Goal: Task Accomplishment & Management: Manage account settings

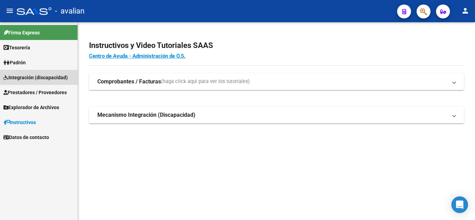
drag, startPoint x: 36, startPoint y: 74, endPoint x: 55, endPoint y: 83, distance: 21.0
click at [36, 75] on span "Integración (discapacidad)" at bounding box center [35, 78] width 64 height 8
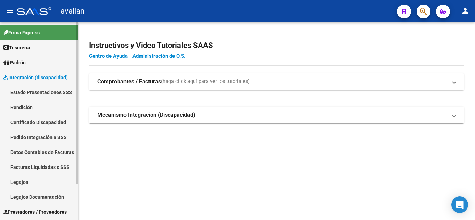
click at [49, 181] on link "Legajos" at bounding box center [39, 182] width 78 height 15
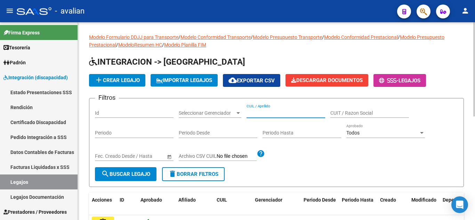
click at [273, 111] on input "CUIL / Apellido" at bounding box center [285, 113] width 79 height 6
paste input "23222960894"
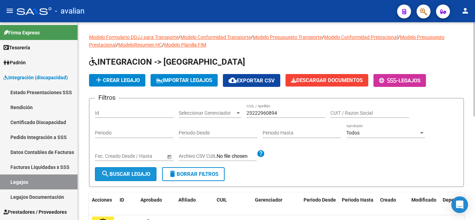
click at [101, 176] on mat-icon "search" at bounding box center [105, 174] width 8 height 8
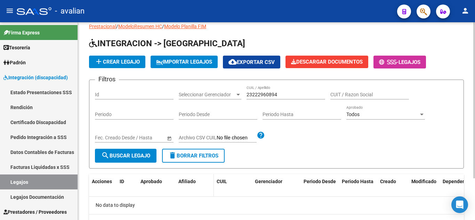
scroll to position [18, 0]
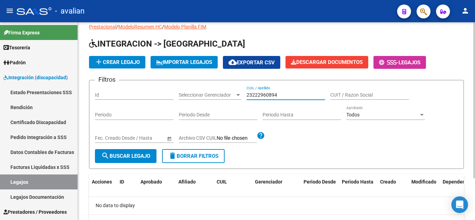
drag, startPoint x: 282, startPoint y: 96, endPoint x: 249, endPoint y: 89, distance: 33.4
click at [249, 89] on div "23222960894 CUIL / Apellido" at bounding box center [285, 93] width 79 height 14
type input "2"
paste input "[PERSON_NAME]"
type input "[PERSON_NAME]"
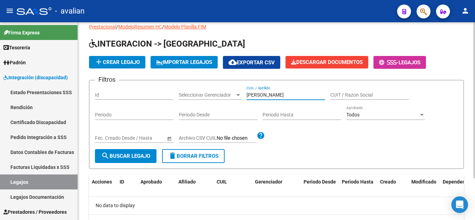
click at [120, 156] on span "search Buscar Legajo" at bounding box center [125, 156] width 49 height 6
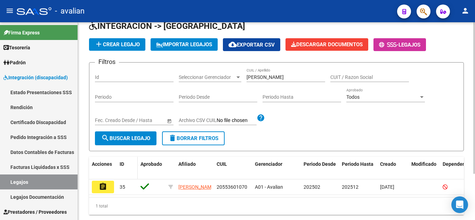
scroll to position [60, 0]
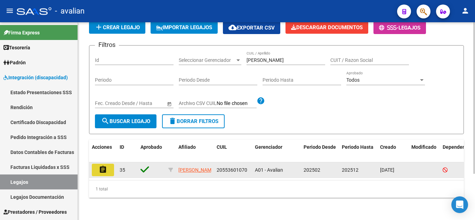
click at [112, 164] on button "assignment" at bounding box center [103, 170] width 22 height 13
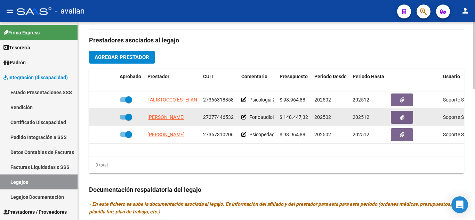
scroll to position [214, 0]
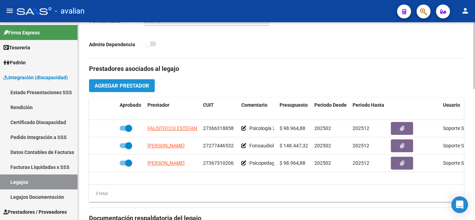
click at [115, 84] on span "Agregar Prestador" at bounding box center [122, 86] width 55 height 6
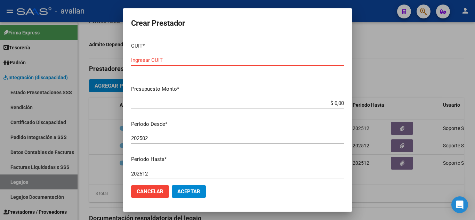
paste input "23-22296089-4"
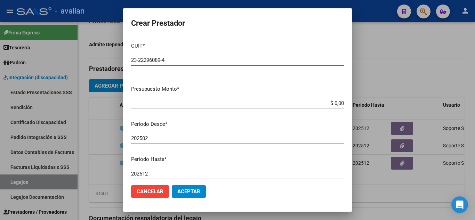
type input "23-22296089-4"
click at [247, 98] on div "$ 0,00 Ingresar el monto" at bounding box center [237, 103] width 213 height 10
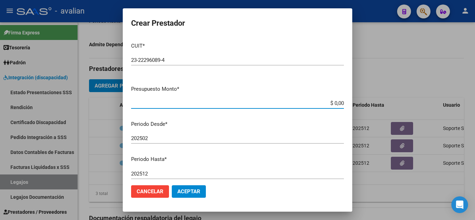
drag, startPoint x: 329, startPoint y: 102, endPoint x: 345, endPoint y: 105, distance: 16.2
click at [345, 105] on mat-dialog-content "CUIT * 23-22296089-4 Ingresar CUIT ARCA Padrón Presupuesto Monto * $ 0,00 Ingre…" at bounding box center [237, 108] width 229 height 143
paste input "307.654,34"
type input "$ 307.654,34"
click at [300, 122] on p "Periodo Desde *" at bounding box center [237, 124] width 213 height 8
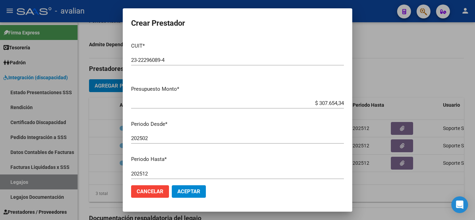
click at [198, 193] on span "Aceptar" at bounding box center [188, 191] width 23 height 6
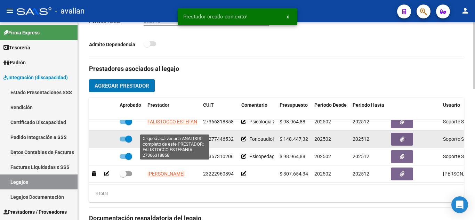
scroll to position [13, 0]
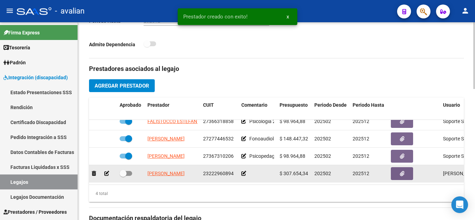
click at [243, 171] on icon at bounding box center [243, 173] width 5 height 5
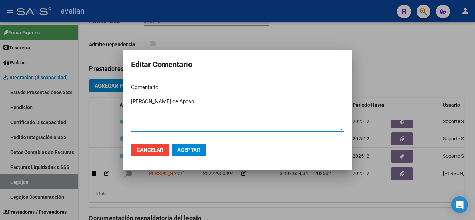
type textarea "[PERSON_NAME] de Apoyo"
click at [189, 150] on span "Aceptar" at bounding box center [188, 150] width 23 height 6
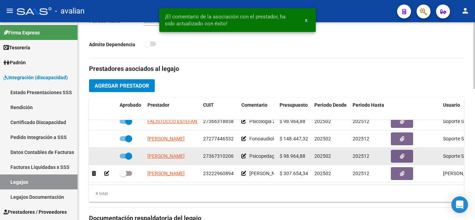
scroll to position [2, 0]
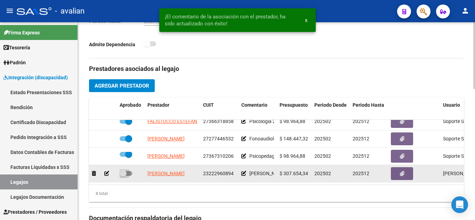
click at [128, 171] on span at bounding box center [126, 173] width 13 height 5
click at [123, 176] on input "checkbox" at bounding box center [123, 176] width 0 height 0
checkbox input "true"
click at [400, 171] on icon "button" at bounding box center [402, 173] width 5 height 5
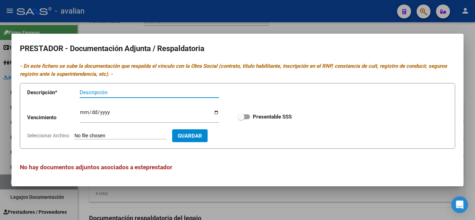
click at [246, 118] on span at bounding box center [243, 116] width 13 height 5
click at [241, 119] on input "Presentable SSS" at bounding box center [241, 119] width 0 height 0
checkbox input "true"
click at [141, 93] on input "Descripción" at bounding box center [149, 92] width 139 height 6
type input "DNI"
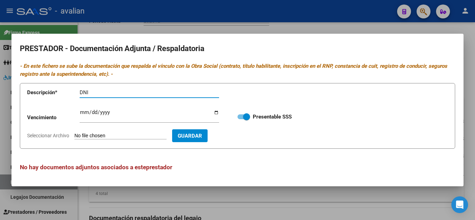
click at [122, 133] on input "Seleccionar Archivo" at bounding box center [120, 136] width 92 height 7
type input "C:\fakepath\DNI.jpg"
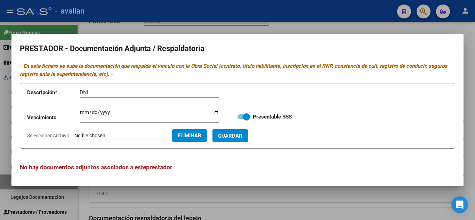
click at [248, 135] on button "Guardar" at bounding box center [229, 135] width 35 height 13
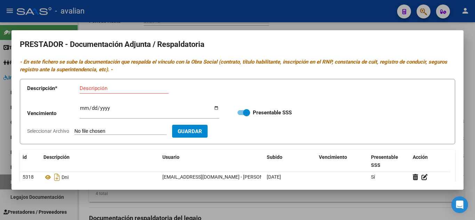
scroll to position [0, 0]
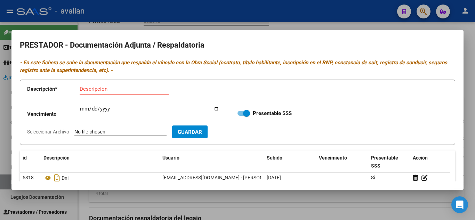
click at [93, 88] on input "Descripción" at bounding box center [124, 89] width 89 height 6
type input "CBU"
click at [91, 129] on input "Seleccionar Archivo" at bounding box center [120, 132] width 92 height 7
type input "C:\fakepath\CBU.jpg"
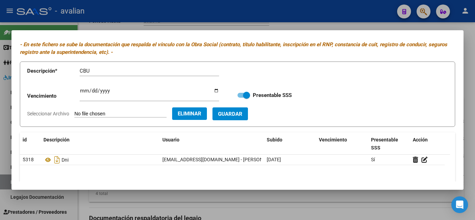
scroll to position [35, 0]
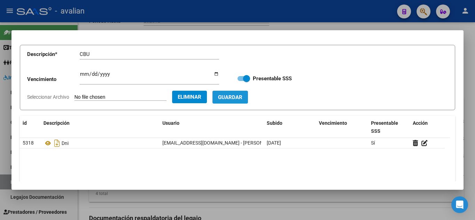
click at [242, 95] on span "Guardar" at bounding box center [230, 97] width 24 height 6
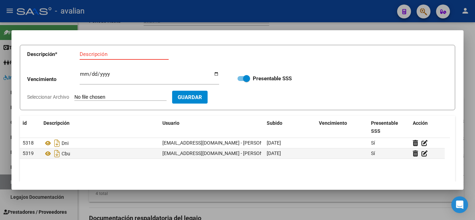
click at [103, 55] on input "Descripción" at bounding box center [124, 54] width 89 height 6
type input "TITULO 1"
click at [116, 96] on input "Seleccionar Archivo" at bounding box center [120, 97] width 92 height 7
type input "C:\fakepath\T1.jpg"
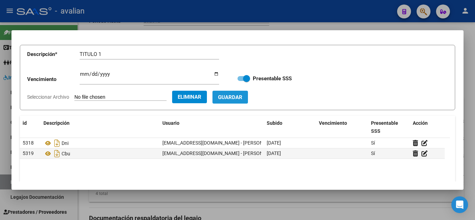
click at [242, 98] on span "Guardar" at bounding box center [230, 97] width 24 height 6
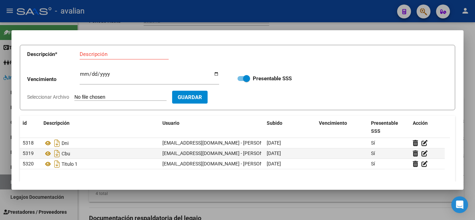
click at [100, 55] on input "Descripción" at bounding box center [124, 54] width 89 height 6
type input "TITULO 2"
click at [111, 96] on input "Seleccionar Archivo" at bounding box center [120, 97] width 92 height 7
type input "C:\fakepath\T2.jpg"
click at [242, 95] on span "Guardar" at bounding box center [230, 97] width 24 height 6
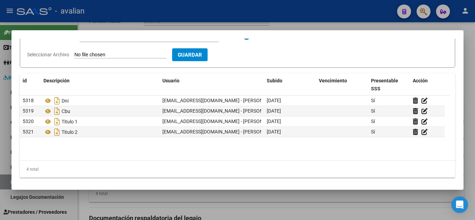
scroll to position [79, 0]
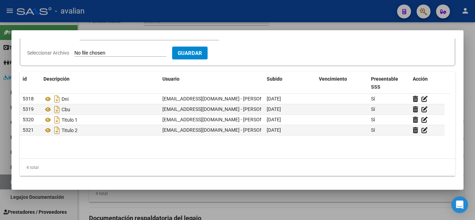
click at [70, 159] on datatable-body "5318 Dni [EMAIL_ADDRESS][DOMAIN_NAME] - [PERSON_NAME] [DATE] Sí 5319 Cbu [EMAIL…" at bounding box center [235, 126] width 430 height 65
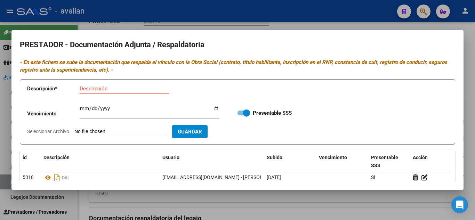
scroll to position [0, 0]
click at [354, 23] on div at bounding box center [237, 110] width 475 height 220
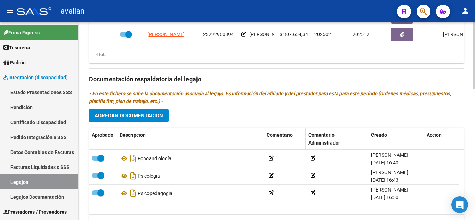
scroll to position [388, 0]
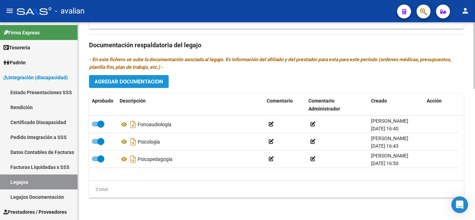
click at [136, 78] on button "Agregar Documentacion" at bounding box center [129, 81] width 80 height 13
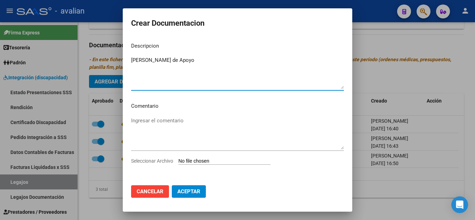
type textarea "[PERSON_NAME] de Apoyo"
click at [185, 159] on input "Seleccionar Archivo" at bounding box center [224, 161] width 92 height 7
type input "C:\fakepath\Maestra de apoyo.pdf"
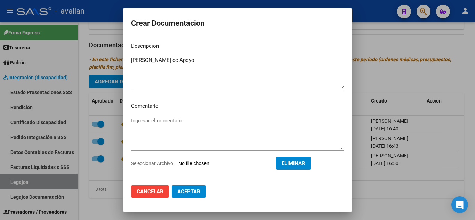
click at [202, 191] on button "Aceptar" at bounding box center [189, 191] width 34 height 13
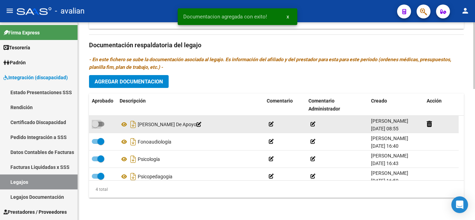
click at [102, 125] on span at bounding box center [98, 124] width 13 height 5
click at [95, 127] on input "checkbox" at bounding box center [95, 127] width 0 height 0
checkbox input "true"
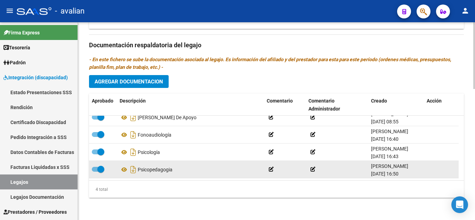
scroll to position [0, 0]
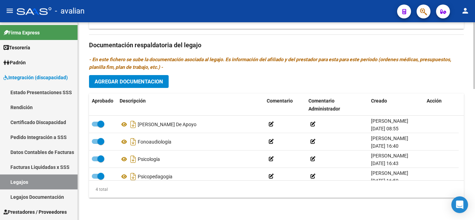
click at [146, 83] on span "Agregar Documentacion" at bounding box center [129, 82] width 68 height 6
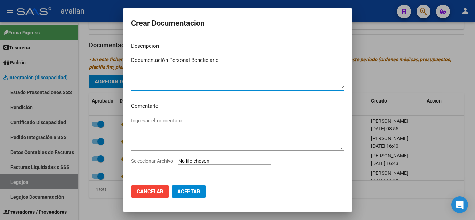
type textarea "Documentación Personal Beneficiario"
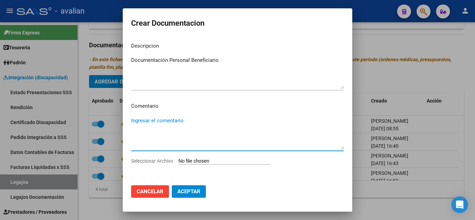
click at [176, 121] on textarea "Ingresar el comentario" at bounding box center [237, 133] width 213 height 33
paste textarea "Febrero a diciembre: - FONO: 3 ss semanales - [PERSON_NAME] (552529) - Valor re…"
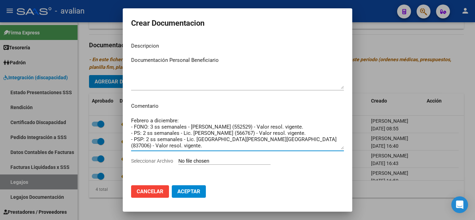
click at [307, 126] on textarea "Febrero a diciembre: - FONO: 3 ss semanales - [PERSON_NAME] (552529) - Valor re…" at bounding box center [237, 133] width 213 height 33
click at [313, 134] on textarea "Febrero a diciembre: - FONO: 3 ss semanales - [PERSON_NAME] - PS: 2 ss semanale…" at bounding box center [237, 133] width 213 height 33
click at [309, 138] on textarea "Febrero a diciembre: - FONO: 3 ss semanales - [PERSON_NAME] - PS: 2 ss semanale…" at bounding box center [237, 133] width 213 height 33
click at [318, 138] on textarea "Febrero a diciembre: - FONO: 3 ss semanales - [PERSON_NAME] - PS: 2 ss semanale…" at bounding box center [237, 133] width 213 height 33
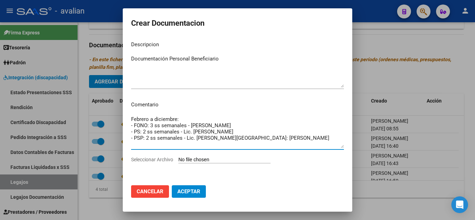
scroll to position [2, 0]
click at [140, 131] on textarea "Febrero a diciembre: - FONO: 3 ss semanales - [PERSON_NAME] - PS: 2 ss semanale…" at bounding box center [237, 131] width 213 height 33
click at [142, 135] on textarea "Febrero a diciembre: - FONO: 3 ss semanales - [PERSON_NAME] - PSICOLOGIA: 2 ss …" at bounding box center [237, 131] width 213 height 33
click at [143, 142] on textarea "Febrero a diciembre: - FONO: 3 ss semanales - [PERSON_NAME] - PSICOLOGIA: 2 ss …" at bounding box center [237, 131] width 213 height 33
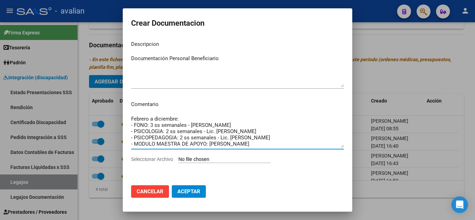
click at [147, 122] on textarea "Febrero a diciembre: - FONO: 3 ss semanales - [PERSON_NAME] - PSICOLOGIA: 2 ss …" at bounding box center [237, 131] width 213 height 33
click at [147, 124] on textarea "Febrero a diciembre: - FONO: 3 ss semanales - [PERSON_NAME] - PSICOLOGIA: 2 ss …" at bounding box center [237, 131] width 213 height 33
type textarea "Febrero a diciembre: - FONOAUDIOLOGIA: 3 ss semanales - [PERSON_NAME] - PSICOLO…"
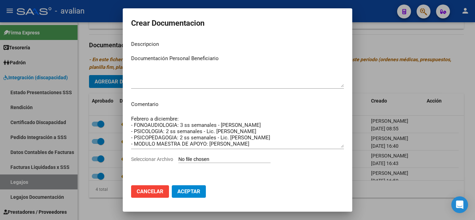
click at [201, 156] on app-file-uploader "Seleccionar Archivo" at bounding box center [203, 159] width 145 height 6
click at [188, 154] on div "Febrero a diciembre: - FONOAUDIOLOGIA: 3 ss semanales - [PERSON_NAME] - PSICOLO…" at bounding box center [237, 135] width 213 height 42
click at [199, 160] on input "Seleccionar Archivo" at bounding box center [224, 159] width 92 height 7
type input "C:\fakepath\DOC.pdf"
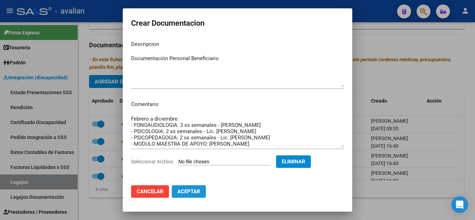
click at [198, 192] on span "Aceptar" at bounding box center [188, 191] width 23 height 6
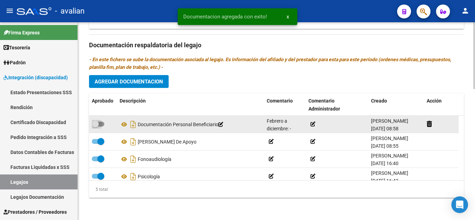
click at [101, 123] on span at bounding box center [98, 124] width 13 height 5
click at [95, 127] on input "checkbox" at bounding box center [95, 127] width 0 height 0
checkbox input "true"
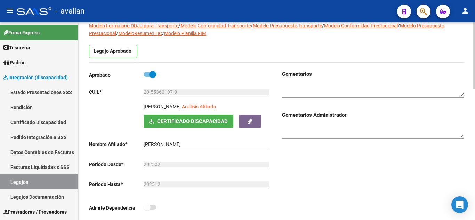
scroll to position [40, 0]
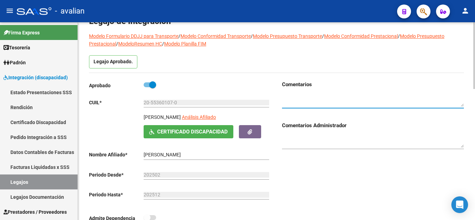
click at [320, 99] on textarea at bounding box center [373, 100] width 182 height 13
click at [312, 104] on textarea at bounding box center [373, 100] width 182 height 13
click at [397, 98] on textarea at bounding box center [373, 100] width 182 height 13
paste textarea "Maestra de apoyo firma y sello puño y letra Informe está fechado [DATE] . Debe …"
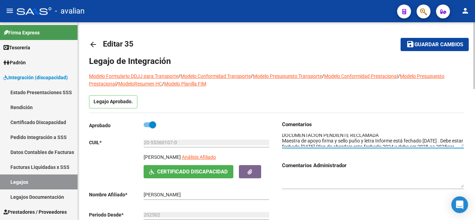
scroll to position [0, 0]
type textarea "DOCUMENTACION PENDIENTE RECLAMADA Maestra de apoyo firma y sello puño y letra I…"
click at [455, 43] on span "Guardar cambios" at bounding box center [438, 45] width 49 height 6
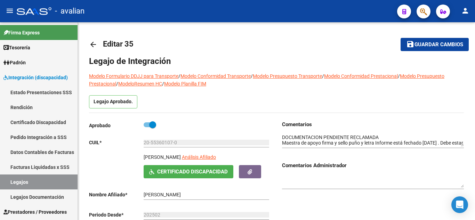
click at [426, 41] on button "save Guardar cambios" at bounding box center [434, 44] width 68 height 13
click at [442, 41] on button "save Guardar cambios" at bounding box center [434, 44] width 68 height 13
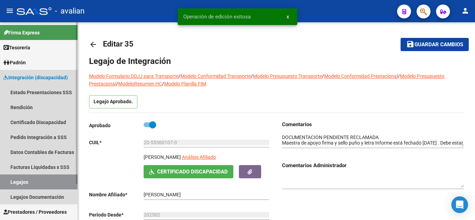
click at [58, 177] on link "Legajos" at bounding box center [39, 182] width 78 height 15
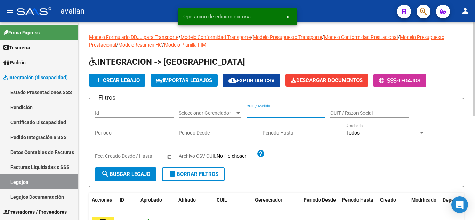
click at [272, 114] on input "CUIL / Apellido" at bounding box center [285, 113] width 79 height 6
paste input "[PERSON_NAME]"
type input "[PERSON_NAME]"
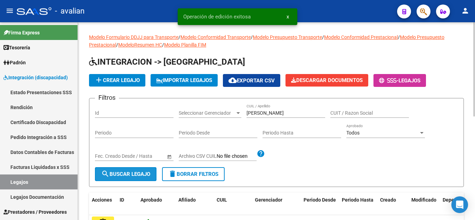
click at [130, 176] on span "search Buscar Legajo" at bounding box center [125, 174] width 49 height 6
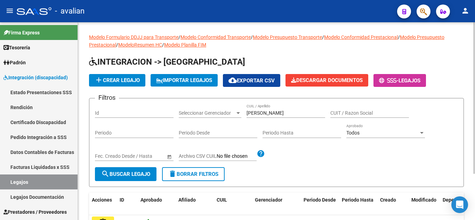
scroll to position [60, 0]
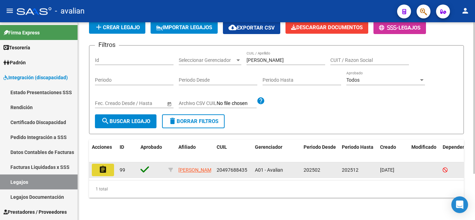
click at [107, 164] on button "assignment" at bounding box center [103, 170] width 22 height 13
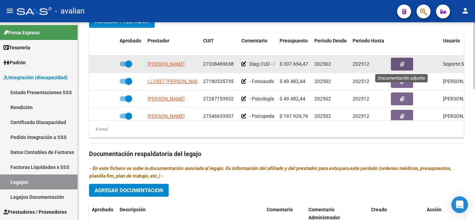
click at [398, 62] on button "button" at bounding box center [402, 64] width 22 height 13
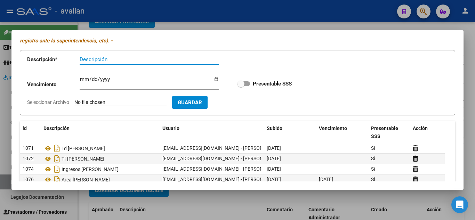
scroll to position [9, 0]
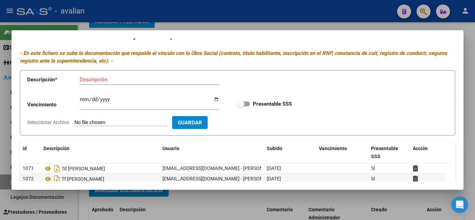
click at [347, 23] on div at bounding box center [237, 110] width 475 height 220
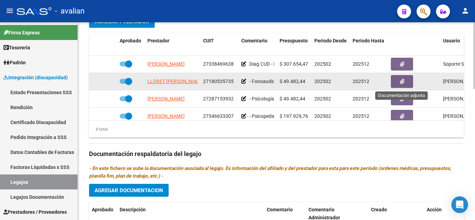
click at [396, 82] on button "button" at bounding box center [402, 81] width 22 height 13
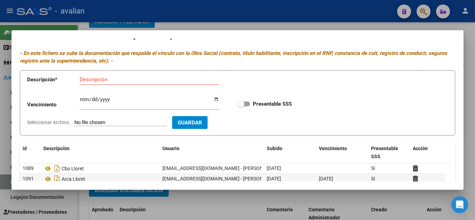
click at [371, 17] on div at bounding box center [237, 110] width 475 height 220
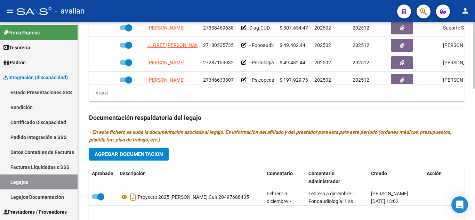
scroll to position [382, 0]
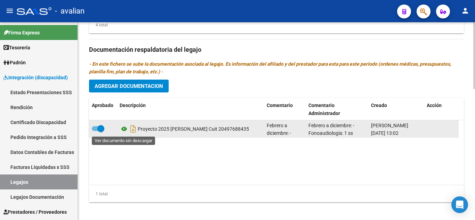
click at [122, 128] on icon at bounding box center [124, 129] width 9 height 8
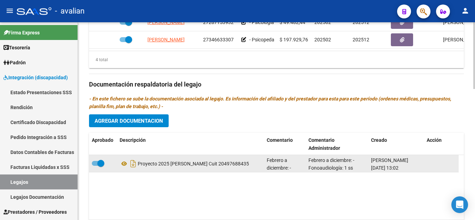
scroll to position [0, 0]
drag, startPoint x: 372, startPoint y: 168, endPoint x: 407, endPoint y: 171, distance: 35.9
click at [407, 171] on div "[PERSON_NAME] [DATE] 13:02" at bounding box center [396, 163] width 50 height 15
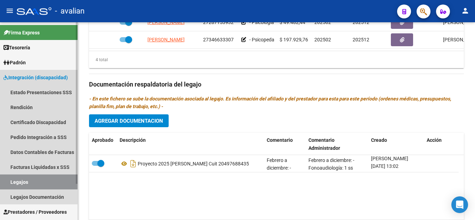
click at [23, 180] on link "Legajos" at bounding box center [39, 182] width 78 height 15
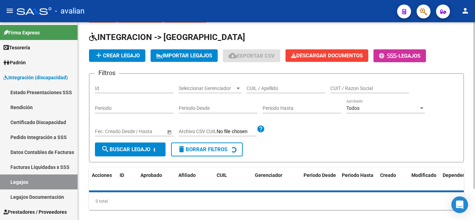
scroll to position [2, 0]
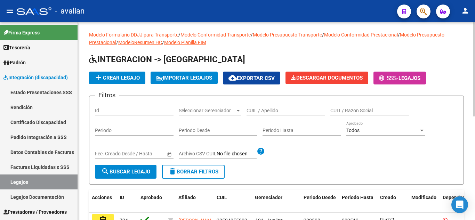
click at [268, 109] on input "CUIL / Apellido" at bounding box center [285, 111] width 79 height 6
paste input "24382608360"
type input "24382608360"
click at [124, 173] on span "search Buscar Legajo" at bounding box center [125, 172] width 49 height 6
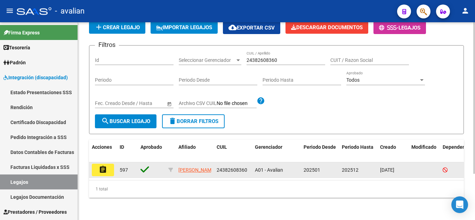
click at [105, 165] on mat-icon "assignment" at bounding box center [103, 169] width 8 height 8
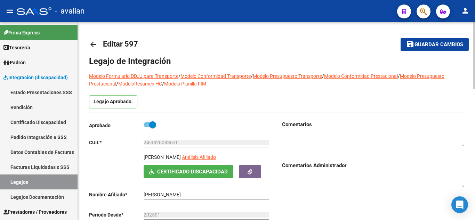
scroll to position [35, 0]
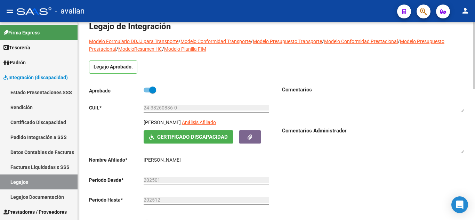
click at [211, 136] on span "Certificado Discapacidad" at bounding box center [192, 137] width 71 height 6
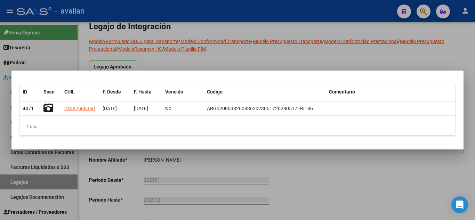
click at [205, 48] on div at bounding box center [237, 110] width 475 height 220
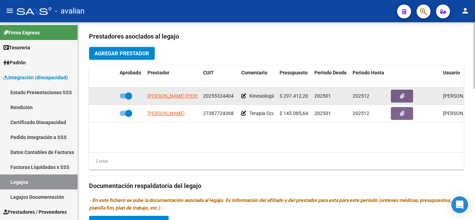
scroll to position [243, 0]
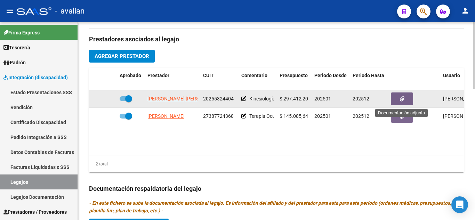
click at [405, 95] on button "button" at bounding box center [402, 98] width 22 height 13
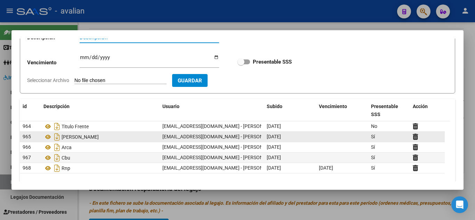
scroll to position [70, 0]
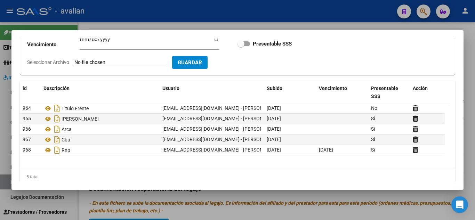
click at [367, 9] on div at bounding box center [237, 110] width 475 height 220
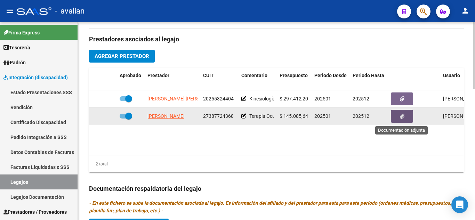
click at [397, 119] on button "button" at bounding box center [402, 116] width 22 height 13
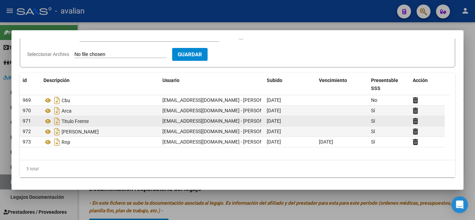
scroll to position [79, 0]
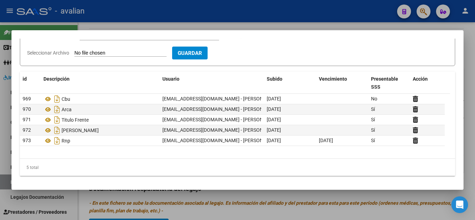
click at [340, 19] on div at bounding box center [237, 110] width 475 height 220
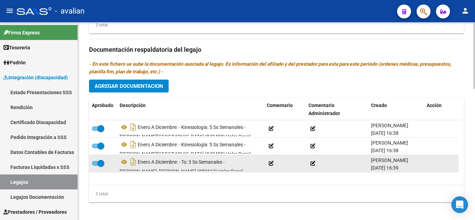
scroll to position [0, 0]
drag, startPoint x: 369, startPoint y: 170, endPoint x: 392, endPoint y: 165, distance: 23.7
click at [392, 170] on datatable-body-cell "[PERSON_NAME] [DATE] 16:39" at bounding box center [396, 163] width 56 height 17
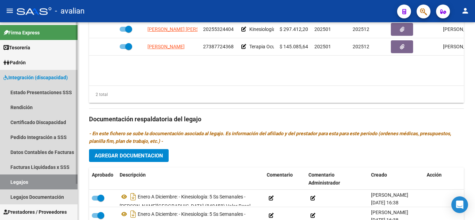
click at [20, 179] on link "Legajos" at bounding box center [39, 182] width 78 height 15
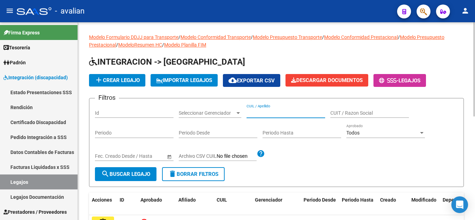
click at [266, 113] on input "CUIL / Apellido" at bounding box center [285, 113] width 79 height 6
paste input "[PERSON_NAME]"
type input "[PERSON_NAME]"
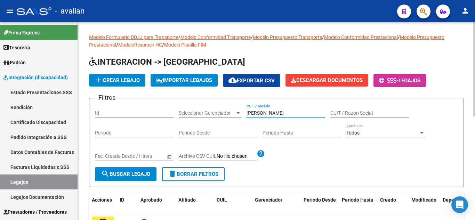
click at [136, 174] on span "search Buscar Legajo" at bounding box center [125, 174] width 49 height 6
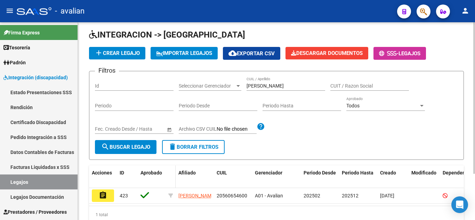
scroll to position [60, 0]
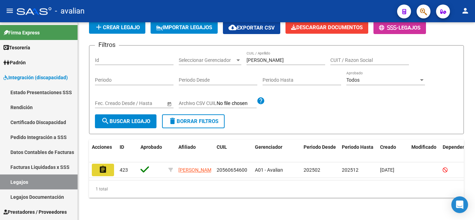
drag, startPoint x: 103, startPoint y: 166, endPoint x: 123, endPoint y: 164, distance: 20.3
click at [103, 166] on mat-icon "assignment" at bounding box center [103, 169] width 8 height 8
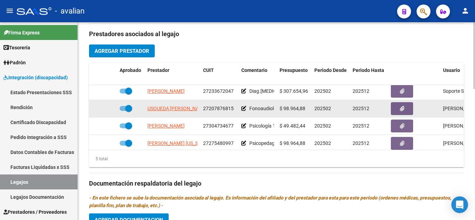
scroll to position [30, 0]
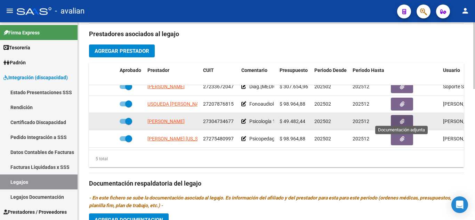
click at [403, 119] on icon "button" at bounding box center [402, 121] width 5 height 5
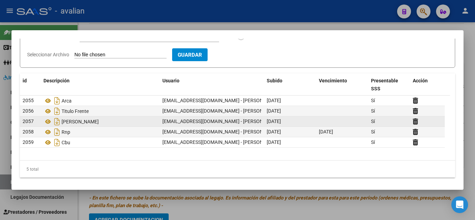
scroll to position [79, 0]
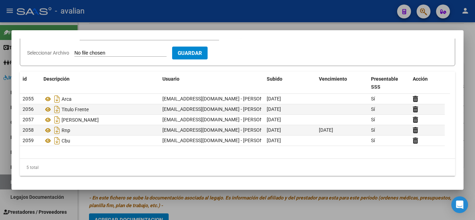
click at [292, 21] on div at bounding box center [237, 110] width 475 height 220
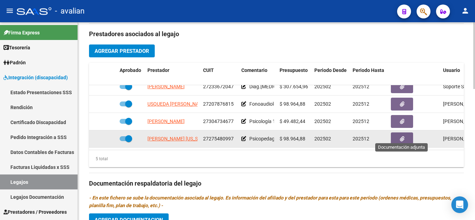
click at [404, 136] on icon "button" at bounding box center [402, 138] width 5 height 5
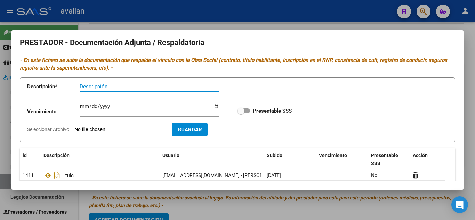
scroll to position [0, 0]
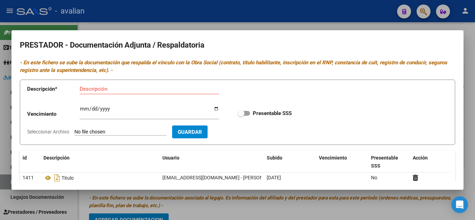
click at [306, 19] on div at bounding box center [237, 110] width 475 height 220
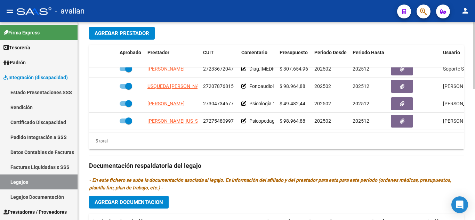
scroll to position [283, 0]
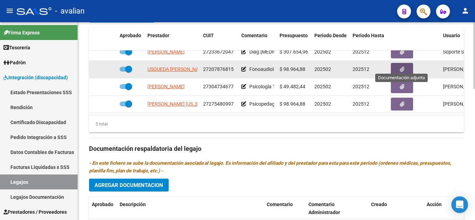
click at [409, 64] on button "button" at bounding box center [402, 69] width 22 height 13
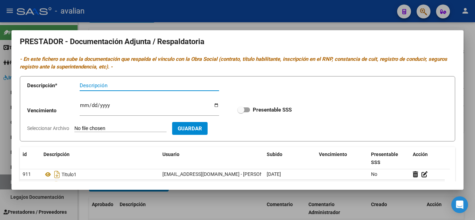
scroll to position [0, 0]
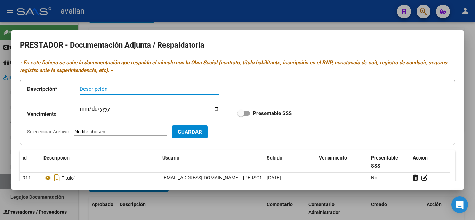
click at [298, 19] on div at bounding box center [237, 110] width 475 height 220
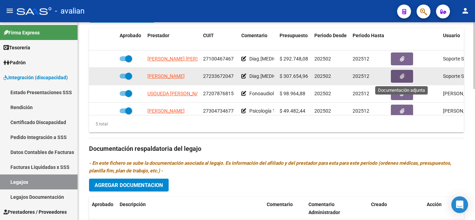
click at [411, 77] on button "button" at bounding box center [402, 76] width 22 height 13
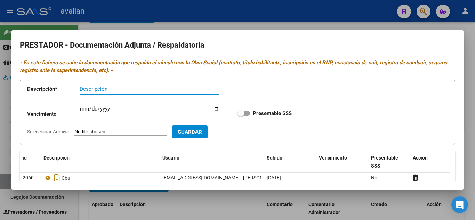
click at [342, 26] on div at bounding box center [237, 110] width 475 height 220
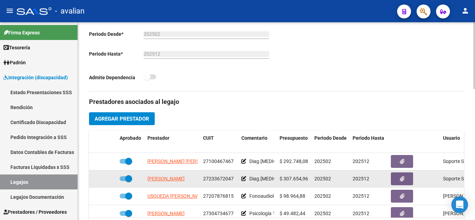
scroll to position [214, 0]
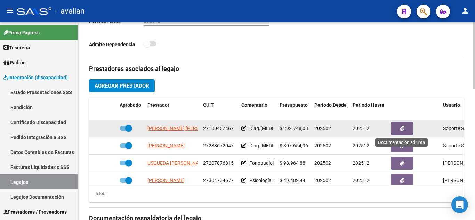
click at [401, 128] on icon "button" at bounding box center [402, 128] width 5 height 5
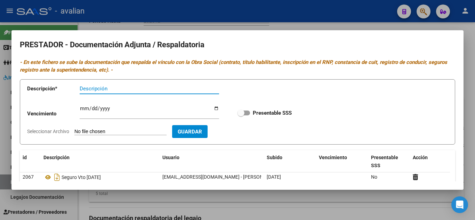
scroll to position [0, 0]
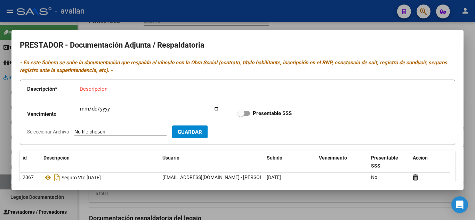
click at [343, 26] on div at bounding box center [237, 110] width 475 height 220
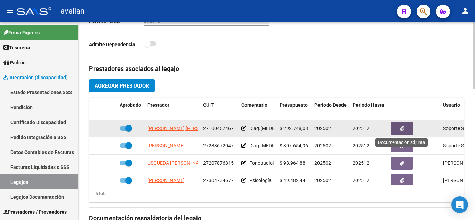
click at [406, 129] on button "button" at bounding box center [402, 128] width 22 height 13
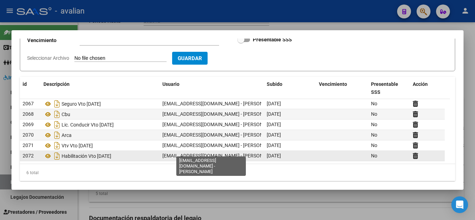
scroll to position [79, 0]
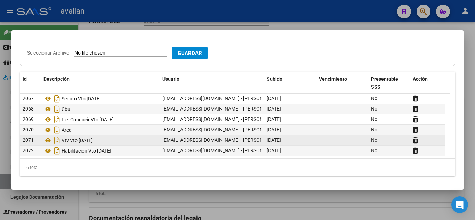
drag, startPoint x: 80, startPoint y: 140, endPoint x: 106, endPoint y: 143, distance: 26.3
click at [106, 143] on div "Vtv Vto [DATE]" at bounding box center [99, 140] width 113 height 11
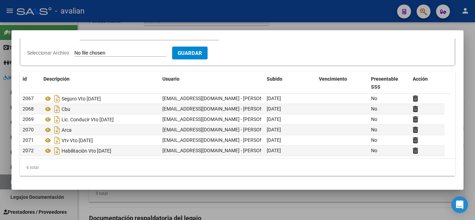
click at [284, 39] on div "Vencimiento Ingresar vencimiento Presentable SSS" at bounding box center [237, 34] width 421 height 25
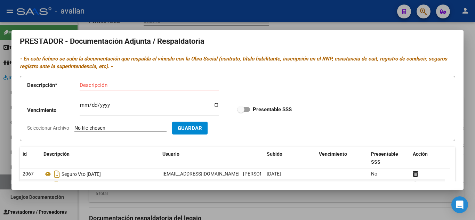
scroll to position [0, 0]
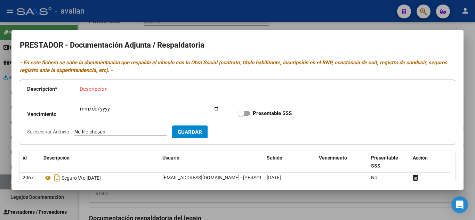
click at [349, 21] on div at bounding box center [237, 110] width 475 height 220
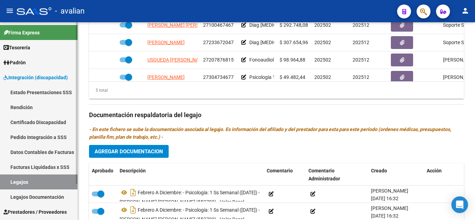
scroll to position [313, 0]
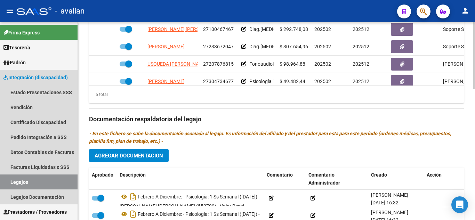
drag, startPoint x: 27, startPoint y: 178, endPoint x: 86, endPoint y: 163, distance: 60.7
click at [27, 179] on link "Legajos" at bounding box center [39, 182] width 78 height 15
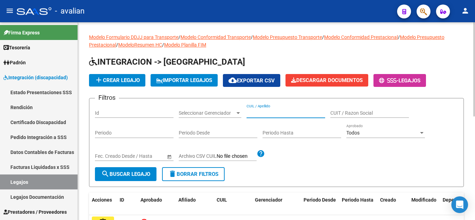
click at [275, 114] on input "CUIL / Apellido" at bounding box center [285, 113] width 79 height 6
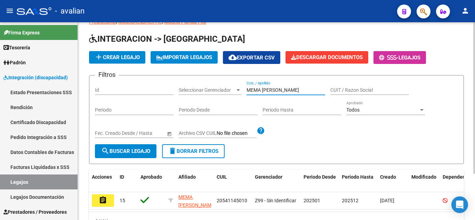
scroll to position [35, 0]
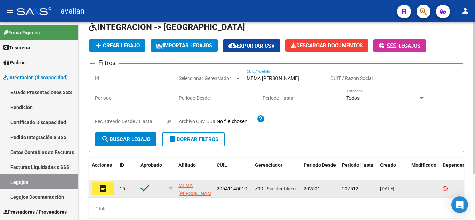
type input "MEMA [PERSON_NAME]"
click at [104, 188] on mat-icon "assignment" at bounding box center [103, 188] width 8 height 8
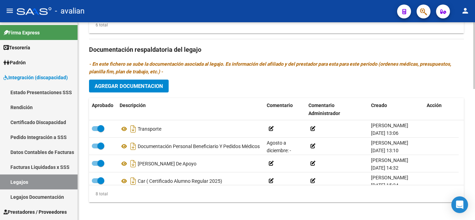
scroll to position [77, 0]
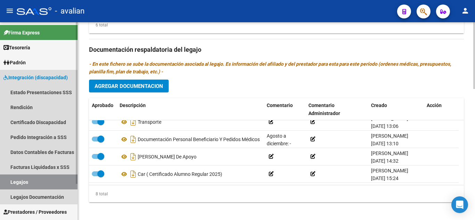
drag, startPoint x: 11, startPoint y: 180, endPoint x: 48, endPoint y: 184, distance: 36.7
click at [11, 180] on link "Legajos" at bounding box center [39, 182] width 78 height 15
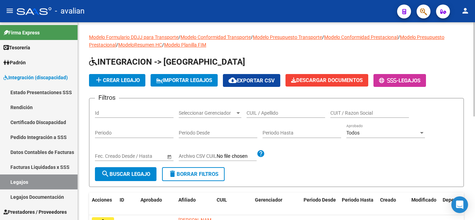
click at [271, 116] on div "CUIL / Apellido" at bounding box center [285, 111] width 79 height 14
paste input "20490409751"
type input "20490409751"
click at [135, 174] on span "search Buscar Legajo" at bounding box center [125, 174] width 49 height 6
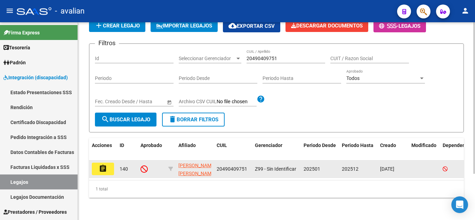
scroll to position [60, 0]
click at [105, 164] on mat-icon "assignment" at bounding box center [103, 168] width 8 height 8
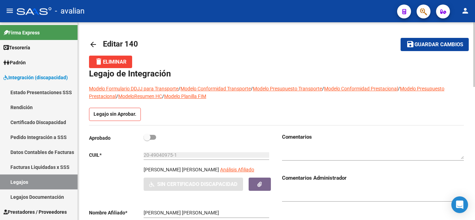
scroll to position [35, 0]
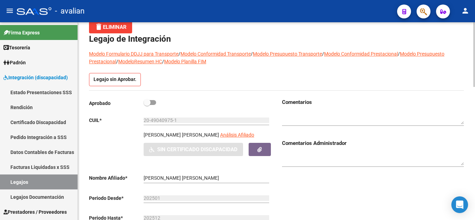
click at [155, 103] on span at bounding box center [150, 102] width 13 height 5
click at [147, 105] on input "checkbox" at bounding box center [147, 105] width 0 height 0
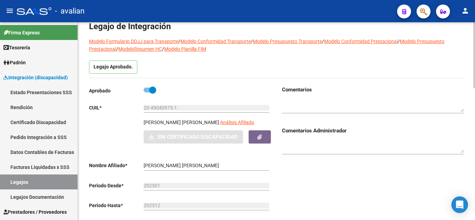
click at [224, 92] on div "Aprobado" at bounding box center [180, 92] width 182 height 13
drag, startPoint x: 146, startPoint y: 89, endPoint x: 142, endPoint y: 95, distance: 7.2
click at [146, 89] on span at bounding box center [150, 90] width 13 height 5
click at [147, 92] on input "checkbox" at bounding box center [147, 92] width 0 height 0
checkbox input "false"
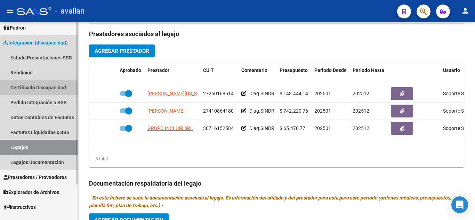
click at [43, 83] on link "Certificado Discapacidad" at bounding box center [39, 87] width 78 height 15
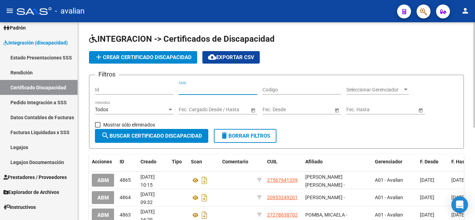
click at [211, 92] on input "CUIL" at bounding box center [218, 90] width 79 height 6
paste input "20-49040975-1"
type input "20-49040975-1"
click at [147, 133] on span "search Buscar Certificado Discapacidad" at bounding box center [151, 136] width 101 height 6
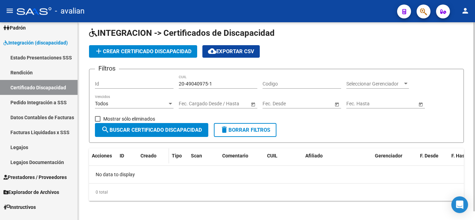
scroll to position [9, 0]
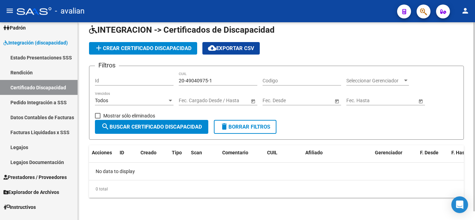
click at [130, 44] on button "add Crear Certificado Discapacidad" at bounding box center [143, 48] width 108 height 13
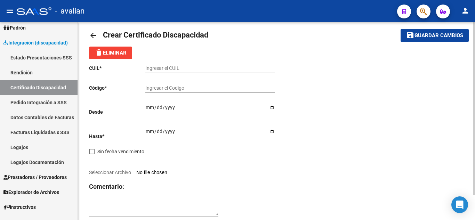
click at [224, 72] on div "Ingresar el CUIL" at bounding box center [209, 66] width 129 height 14
paste input "20-49040975-1"
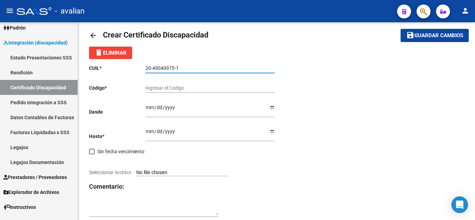
type input "20-49040975-1"
click at [170, 89] on input "Ingresar el Codigo" at bounding box center [209, 88] width 129 height 6
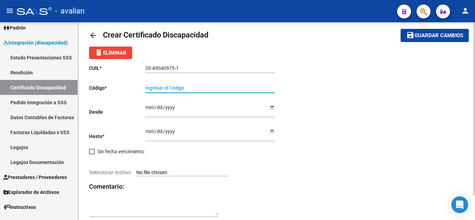
paste input "ARG-02-00049040975-20241001-20271001-SFE-168"
click at [252, 86] on input "ARG-02-00049040975-20241001-20271001-SFE-168" at bounding box center [209, 88] width 129 height 6
drag, startPoint x: 240, startPoint y: 89, endPoint x: 244, endPoint y: 89, distance: 3.8
click at [241, 89] on input "ARG-02-00049040975-20241001-20271001-SFE168" at bounding box center [209, 88] width 129 height 6
click at [218, 89] on input "ARG-02-00049040975-20241001-20271001SFE168" at bounding box center [209, 88] width 129 height 6
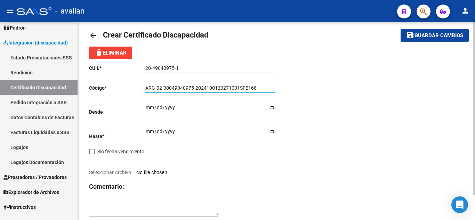
click at [195, 87] on input "ARG-02-00049040975-2024100120271001SFE168" at bounding box center [209, 88] width 129 height 6
click at [164, 87] on input "ARG-02-000490409752024100120271001SFE168" at bounding box center [209, 88] width 129 height 6
click at [156, 87] on input "ARG-02000490409752024100120271001SFE168" at bounding box center [209, 88] width 129 height 6
type input "ARG02000490409752024100120271001SFE168"
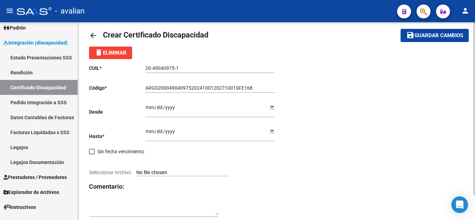
click at [334, 99] on div "CUIL * 20-49040975-1 Ingresar el CUIL Código * ARG02000490409752024100120271001…" at bounding box center [276, 141] width 375 height 164
click at [150, 110] on input "Ingresar fec. Desde" at bounding box center [209, 110] width 129 height 10
type input "[DATE]"
click at [147, 131] on input "Ingresar fec. Hasta" at bounding box center [209, 134] width 129 height 10
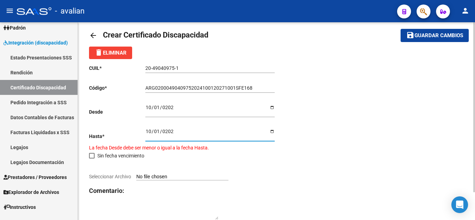
type input "[DATE]"
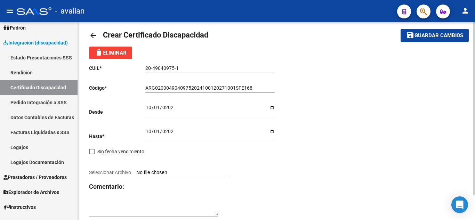
click at [192, 152] on div "CUIL * 20-49040975-1 Ingresar el CUIL Código * ARG02000490409752024100120271001…" at bounding box center [182, 141] width 187 height 164
click at [182, 173] on input "Seleccionar Archivo" at bounding box center [182, 173] width 92 height 7
type input "C:\fakepath\CUD.jpg"
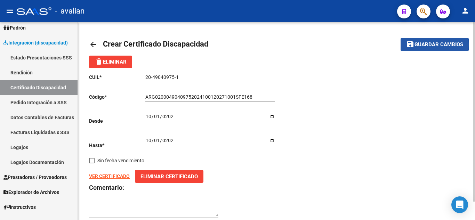
click at [409, 45] on mat-icon "save" at bounding box center [410, 44] width 8 height 8
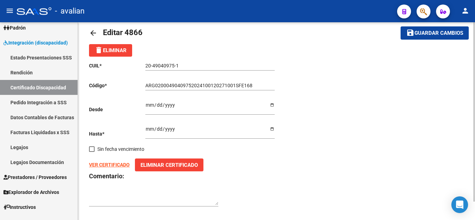
scroll to position [21, 0]
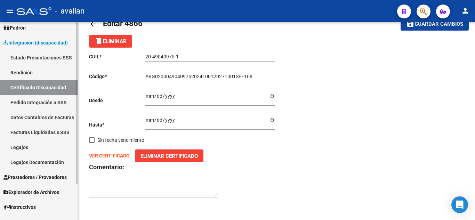
click at [24, 145] on link "Legajos" at bounding box center [39, 147] width 78 height 15
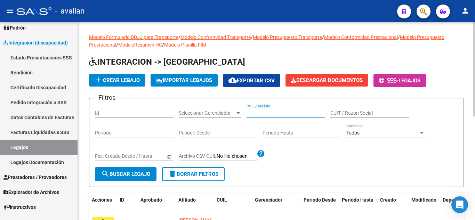
click at [281, 113] on input "CUIL / Apellido" at bounding box center [285, 113] width 79 height 6
paste input "20490409751"
type input "20490409751"
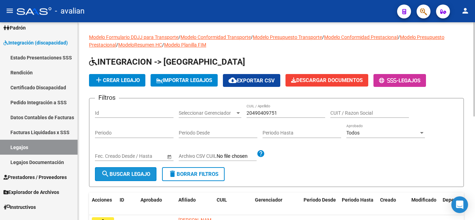
click at [122, 173] on span "search Buscar Legajo" at bounding box center [125, 174] width 49 height 6
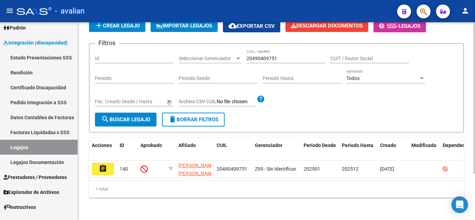
scroll to position [60, 0]
drag, startPoint x: 111, startPoint y: 162, endPoint x: 116, endPoint y: 164, distance: 5.0
click at [111, 163] on button "assignment" at bounding box center [103, 169] width 22 height 13
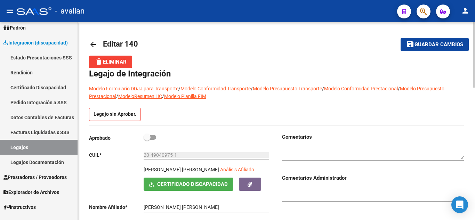
scroll to position [35, 0]
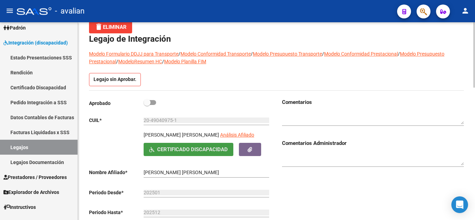
click at [198, 153] on span "Certificado Discapacidad" at bounding box center [192, 150] width 71 height 6
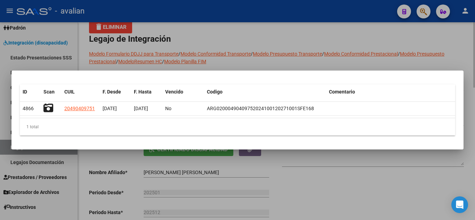
click at [295, 43] on div at bounding box center [237, 110] width 475 height 220
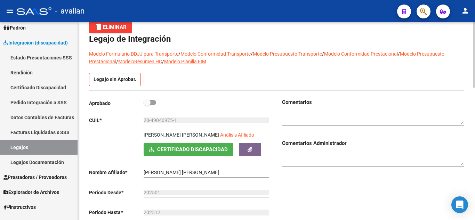
scroll to position [70, 0]
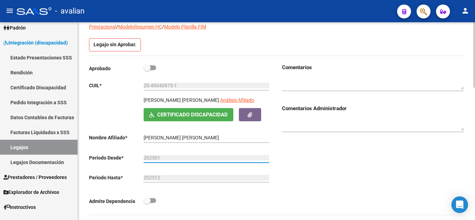
click at [212, 158] on input "202501" at bounding box center [206, 158] width 125 height 6
drag, startPoint x: 183, startPoint y: 158, endPoint x: 157, endPoint y: 163, distance: 25.6
click at [176, 160] on input "202501" at bounding box center [206, 158] width 125 height 6
drag, startPoint x: 157, startPoint y: 163, endPoint x: 157, endPoint y: 160, distance: 3.5
click at [156, 161] on div "202501 Ej: 202203" at bounding box center [206, 159] width 125 height 20
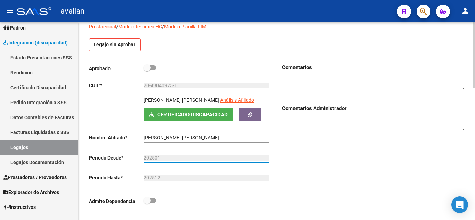
click at [157, 160] on input "202501" at bounding box center [206, 158] width 125 height 6
drag, startPoint x: 157, startPoint y: 160, endPoint x: 189, endPoint y: 153, distance: 33.3
click at [189, 154] on div "202501 Ej: 202203" at bounding box center [206, 156] width 125 height 14
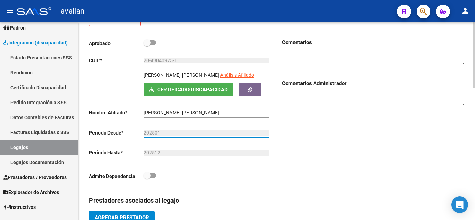
scroll to position [104, 0]
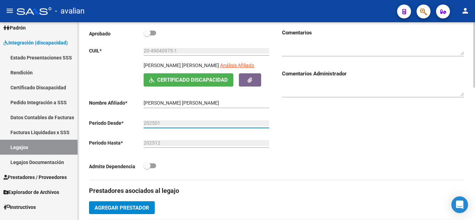
click at [161, 148] on div "202512 Ej: 202212" at bounding box center [206, 144] width 125 height 20
click at [162, 145] on input "202512" at bounding box center [206, 143] width 125 height 6
click at [162, 142] on input "202512" at bounding box center [206, 143] width 125 height 6
click at [161, 142] on input "202512" at bounding box center [206, 143] width 125 height 6
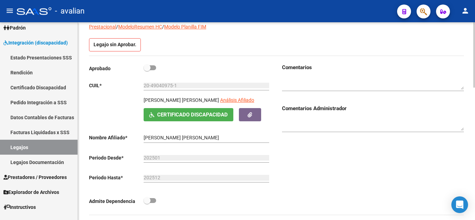
click at [194, 165] on div "202501 Ej: 202203" at bounding box center [206, 159] width 125 height 20
click at [158, 160] on input "202501" at bounding box center [206, 158] width 125 height 6
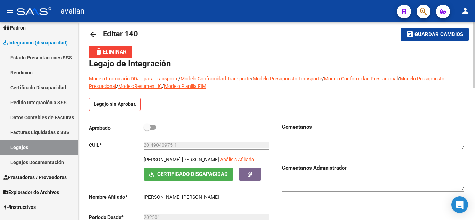
scroll to position [0, 0]
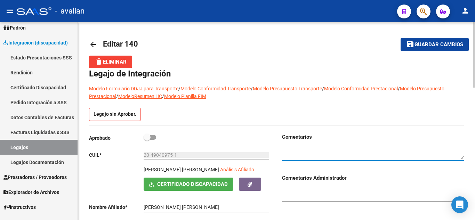
click at [318, 153] on textarea at bounding box center [373, 152] width 182 height 13
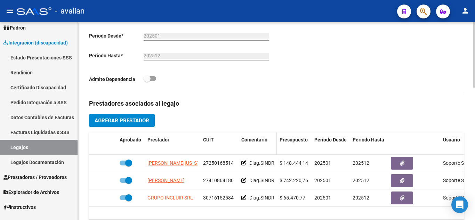
scroll to position [209, 0]
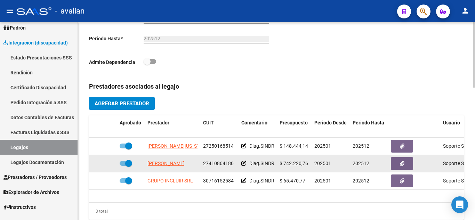
type textarea "PERIODO AUTORIZADO POR INTEGRACION AGOSTO A [DATE]"
click at [121, 163] on span at bounding box center [126, 163] width 13 height 5
click at [123, 166] on input "checkbox" at bounding box center [123, 166] width 0 height 0
click at [108, 163] on icon at bounding box center [106, 163] width 5 height 5
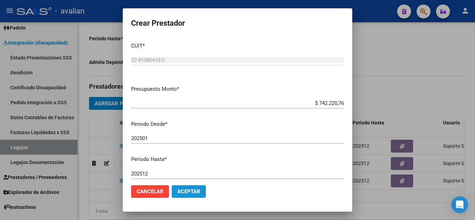
click at [188, 191] on span "Aceptar" at bounding box center [188, 191] width 23 height 6
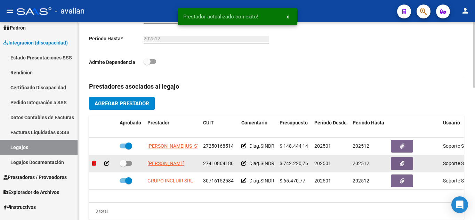
click at [94, 163] on icon at bounding box center [94, 163] width 4 height 5
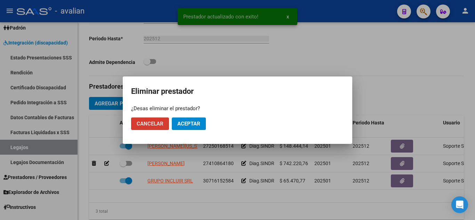
click at [193, 127] on button "Aceptar" at bounding box center [189, 123] width 34 height 13
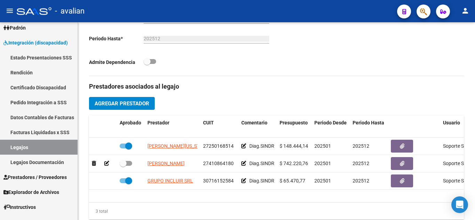
checkbox input "true"
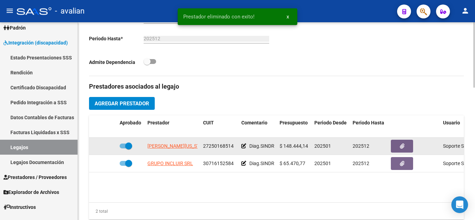
click at [123, 146] on span at bounding box center [126, 146] width 13 height 5
click at [123, 148] on input "checkbox" at bounding box center [123, 148] width 0 height 0
click at [91, 146] on datatable-body-cell at bounding box center [103, 146] width 28 height 17
click at [93, 147] on icon at bounding box center [94, 146] width 4 height 5
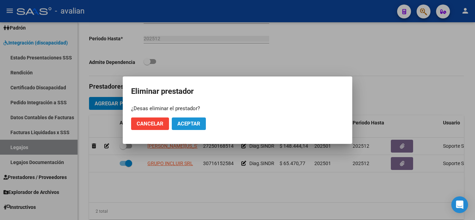
click at [201, 127] on button "Aceptar" at bounding box center [189, 123] width 34 height 13
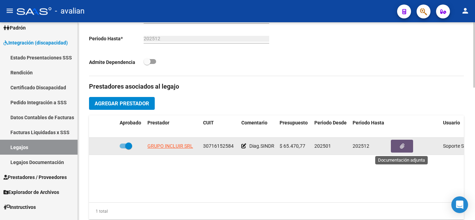
click at [401, 144] on span "button" at bounding box center [402, 146] width 5 height 6
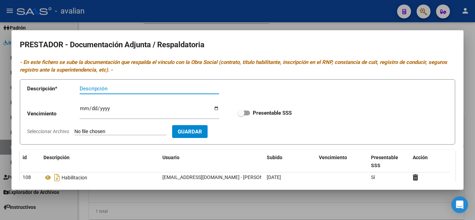
scroll to position [0, 0]
click at [325, 27] on div at bounding box center [237, 110] width 475 height 220
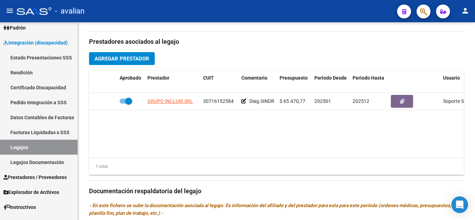
scroll to position [243, 0]
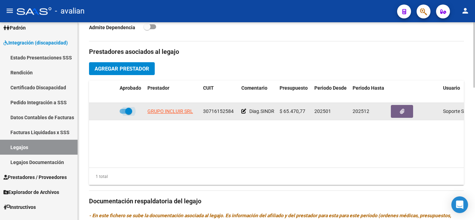
click at [122, 113] on span at bounding box center [126, 111] width 13 height 5
click at [123, 114] on input "checkbox" at bounding box center [123, 114] width 0 height 0
checkbox input "false"
click at [106, 112] on icon at bounding box center [106, 111] width 5 height 5
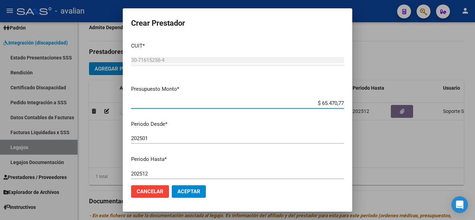
drag, startPoint x: 315, startPoint y: 100, endPoint x: 355, endPoint y: 108, distance: 40.8
click at [355, 108] on div "Crear Prestador CUIT * 30-71615258-4 Ingresar CUIT ARCA Padrón Presupuesto Mont…" at bounding box center [237, 110] width 475 height 220
paste input "911.206,92"
type input "$ 911.206,92"
click at [209, 125] on p "Periodo Desde *" at bounding box center [237, 124] width 213 height 8
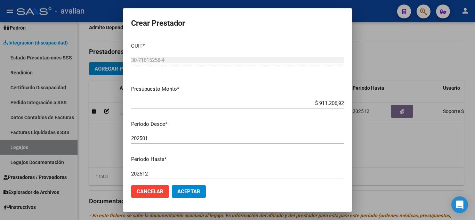
click at [164, 141] on input "202501" at bounding box center [237, 138] width 213 height 6
type input "202508"
click at [202, 159] on p "Periodo Hasta *" at bounding box center [237, 159] width 213 height 8
click at [191, 194] on span "Aceptar" at bounding box center [188, 191] width 23 height 6
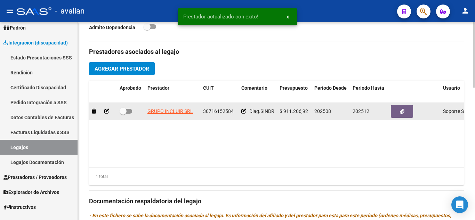
click at [242, 110] on icon at bounding box center [243, 111] width 5 height 5
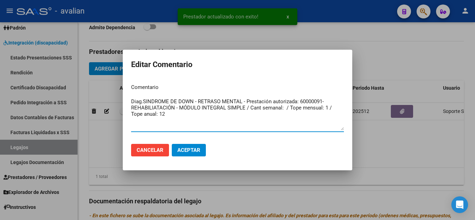
drag, startPoint x: 152, startPoint y: 112, endPoint x: 128, endPoint y: 93, distance: 30.7
click at [128, 93] on mat-dialog-content "Comentario Diag.SINDROME DE DOWN - RETRASO MENTAL - Prestación autorizada: 6000…" at bounding box center [237, 108] width 229 height 60
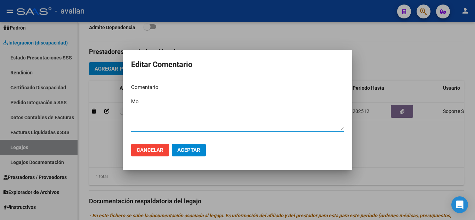
type textarea "M"
type textarea "r"
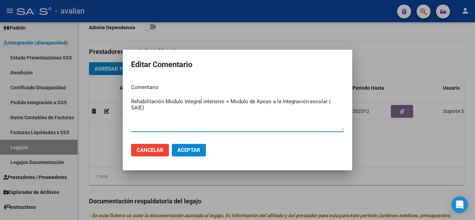
type textarea "Rehabilitación Modulo Integral intensivo + Modulo de Apoyo a la Integración esc…"
click at [190, 149] on span "Aceptar" at bounding box center [188, 150] width 23 height 6
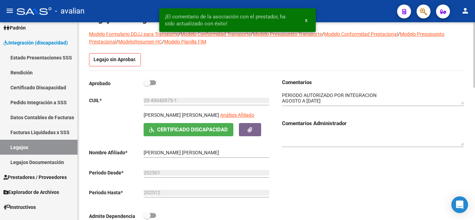
scroll to position [0, 0]
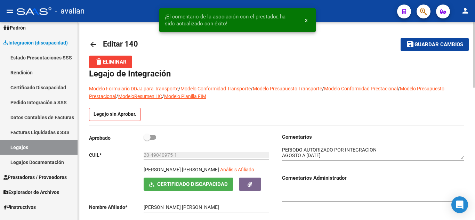
click at [425, 47] on span "Guardar cambios" at bounding box center [438, 45] width 49 height 6
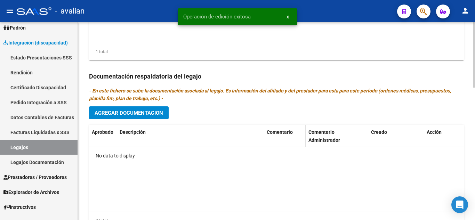
scroll to position [400, 0]
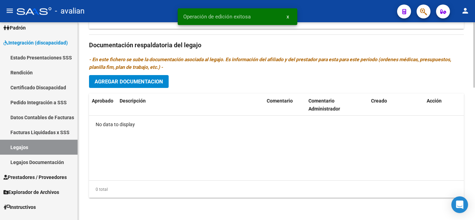
click at [149, 151] on datatable-body "No data to display" at bounding box center [276, 148] width 375 height 65
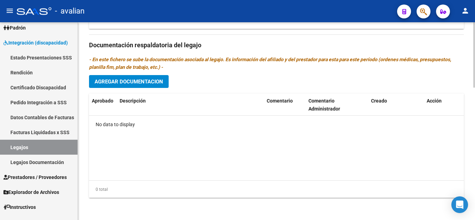
click at [119, 75] on button "Agregar Documentacion" at bounding box center [129, 81] width 80 height 13
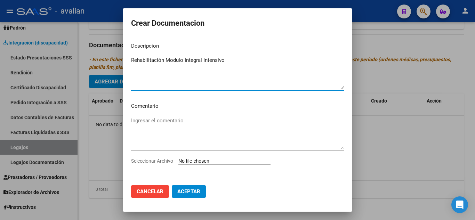
type textarea "Rehabilitación Modulo Integral Intensivo"
click at [213, 162] on input "Seleccionar Archivo" at bounding box center [224, 161] width 92 height 7
type input "C:\fakepath\00- Expediente completo [PERSON_NAME] MII_compressed.pdf"
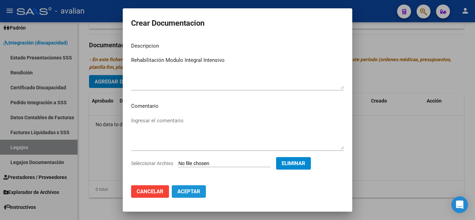
click at [190, 192] on span "Aceptar" at bounding box center [188, 191] width 23 height 6
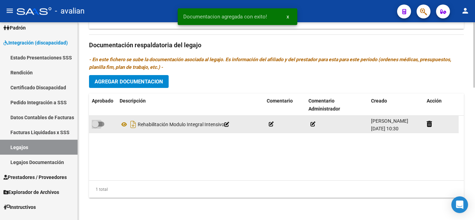
click at [102, 124] on span at bounding box center [98, 124] width 13 height 5
click at [95, 127] on input "checkbox" at bounding box center [95, 127] width 0 height 0
checkbox input "true"
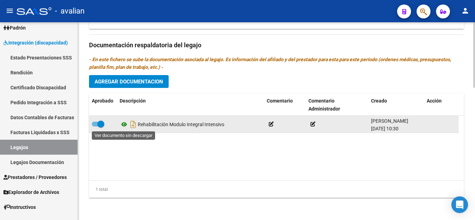
click at [124, 126] on icon at bounding box center [124, 124] width 9 height 8
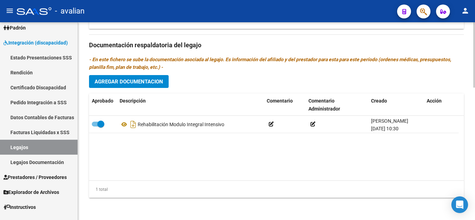
click at [156, 83] on span "Agregar Documentacion" at bounding box center [129, 82] width 68 height 6
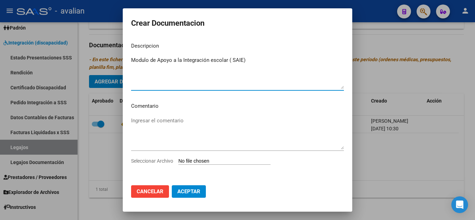
type textarea "Modulo de Apoyo a la Integración escolar ( SAIE)"
click at [215, 161] on input "Seleccionar Archivo" at bounding box center [224, 161] width 92 height 7
type input "C:\fakepath\ilovepdf_merged.pdf"
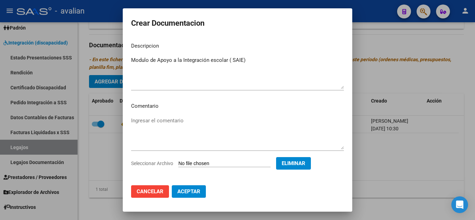
click at [192, 193] on span "Aceptar" at bounding box center [188, 191] width 23 height 6
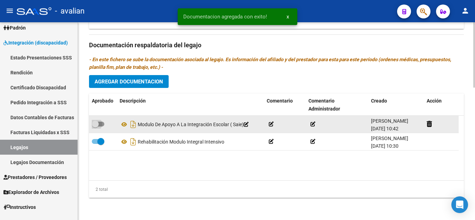
click at [100, 122] on span at bounding box center [98, 124] width 13 height 5
click at [95, 127] on input "checkbox" at bounding box center [95, 127] width 0 height 0
checkbox input "true"
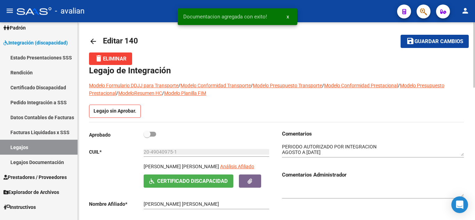
scroll to position [0, 0]
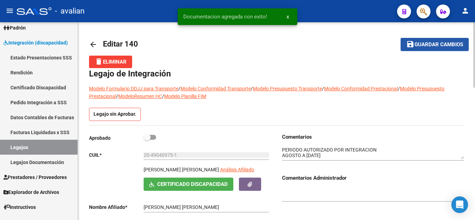
click at [419, 45] on span "Guardar cambios" at bounding box center [438, 45] width 49 height 6
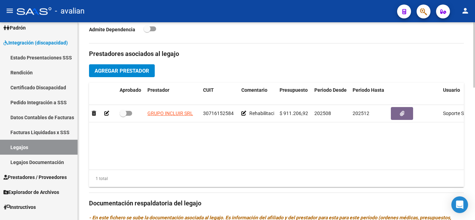
scroll to position [243, 0]
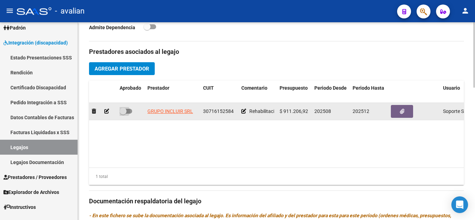
click at [131, 110] on span at bounding box center [126, 111] width 13 height 5
click at [123, 114] on input "checkbox" at bounding box center [123, 114] width 0 height 0
checkbox input "true"
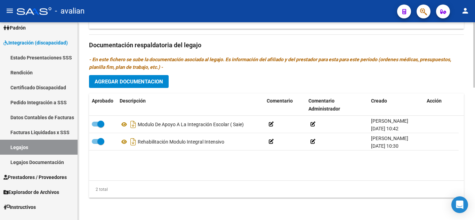
scroll to position [365, 0]
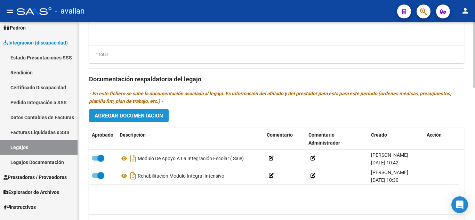
click at [122, 121] on button "Agregar Documentacion" at bounding box center [129, 115] width 80 height 13
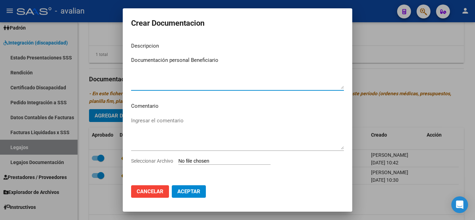
type textarea "Documentación personal Beneficiario"
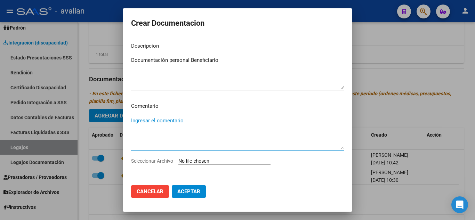
click at [180, 120] on textarea "Ingresar el comentario" at bounding box center [237, 133] width 213 height 33
paste textarea "- Mód. rehabilitación Integral Intensivo (1 ss semanal de psico, 1 de psicopeda…"
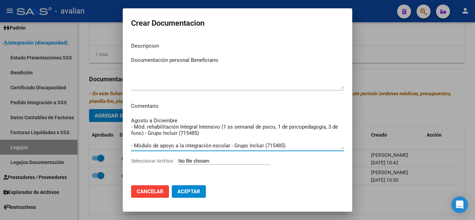
click at [203, 133] on textarea "Agosto a Diciembre - Mód. rehabilitación Integral Intensivo (1 ss semanal de ps…" at bounding box center [237, 133] width 213 height 33
click at [290, 147] on textarea "Agosto a Diciembre - Mód. rehabilitación Integral Intensivo (1 ss semanal de ps…" at bounding box center [237, 133] width 213 height 33
type textarea "Agosto a Diciembre - Mód. rehabilitación Integral Intensivo (1 ss semanal de ps…"
click at [198, 161] on input "Seleccionar Archivo" at bounding box center [224, 161] width 92 height 7
type input "C:\fakepath\CUD.pdf"
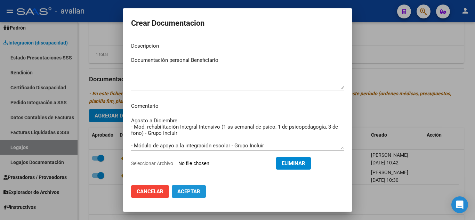
click at [188, 194] on span "Aceptar" at bounding box center [188, 191] width 23 height 6
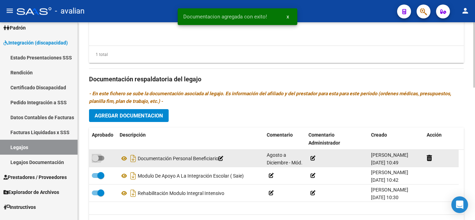
click at [97, 160] on span at bounding box center [95, 158] width 7 height 7
click at [95, 161] on input "checkbox" at bounding box center [95, 161] width 0 height 0
checkbox input "true"
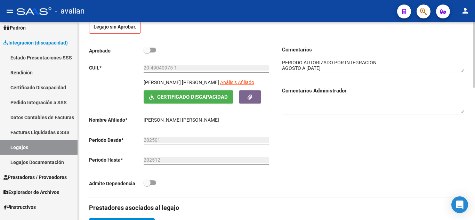
scroll to position [52, 0]
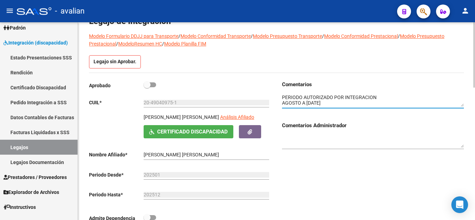
click at [341, 104] on textarea at bounding box center [373, 100] width 182 height 13
paste textarea "Anexo conformidad fechada 24/7 CAR Y AA 25 DNI ASOC Y TITULAR"
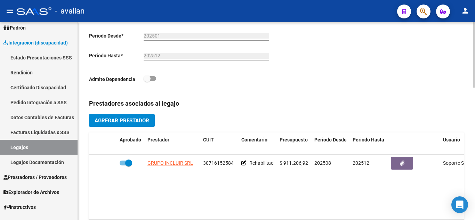
scroll to position [0, 0]
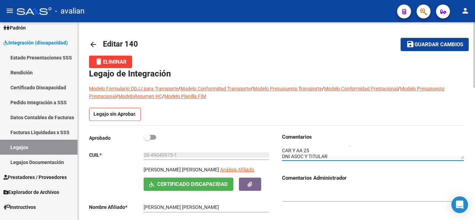
type textarea "PERIODO AUTORIZADO POR INTEGRACION AGOSTO A [DATE] DOCUMENTACION PENDIENTE RECL…"
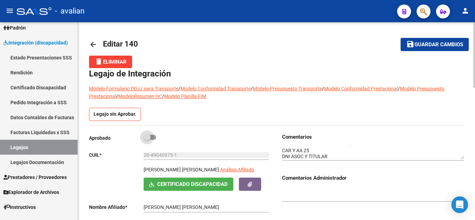
click at [152, 136] on span at bounding box center [150, 137] width 13 height 5
click at [147, 140] on input "checkbox" at bounding box center [147, 140] width 0 height 0
checkbox input "true"
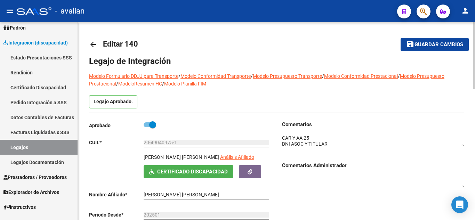
click at [447, 47] on span "Guardar cambios" at bounding box center [438, 45] width 49 height 6
click at [422, 39] on button "save Guardar cambios" at bounding box center [434, 44] width 68 height 13
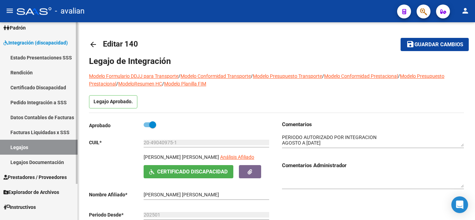
drag, startPoint x: 42, startPoint y: 152, endPoint x: 63, endPoint y: 130, distance: 30.7
click at [42, 152] on link "Legajos" at bounding box center [39, 147] width 78 height 15
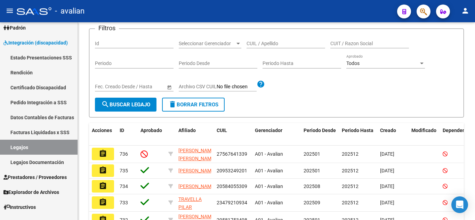
scroll to position [35, 0]
